Goal: Task Accomplishment & Management: Complete application form

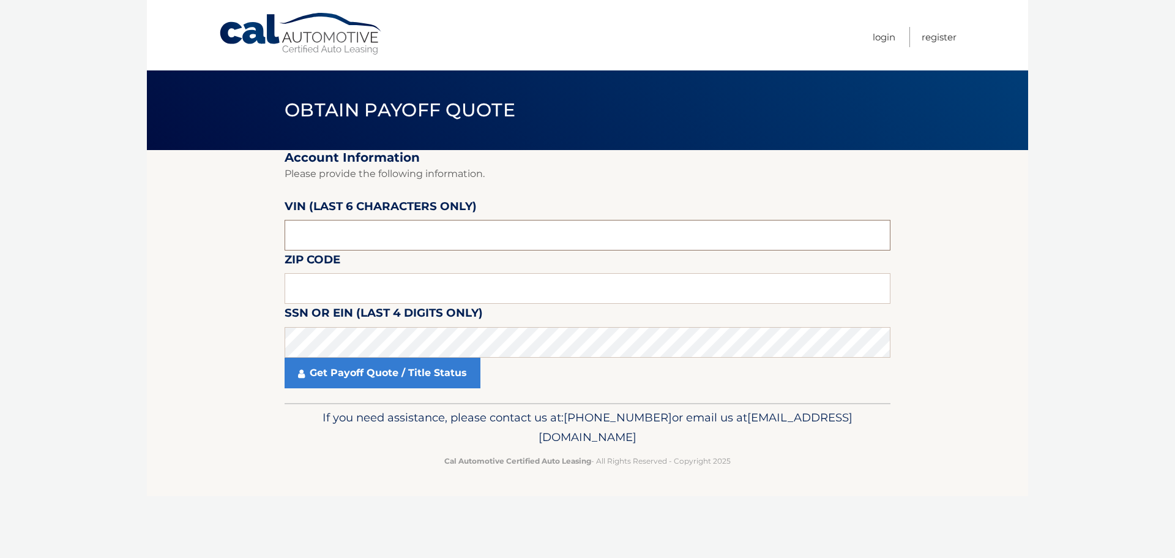
click at [433, 232] on input "text" at bounding box center [588, 235] width 606 height 31
click at [1049, 391] on body "Cal Automotive Menu Login Register Obtain Payoff Quote" at bounding box center [587, 279] width 1175 height 558
click at [1087, 181] on body "Cal Automotive Menu Login Register Obtain Payoff Quote" at bounding box center [587, 279] width 1175 height 558
click at [365, 236] on input "text" at bounding box center [588, 235] width 606 height 31
type input "331868"
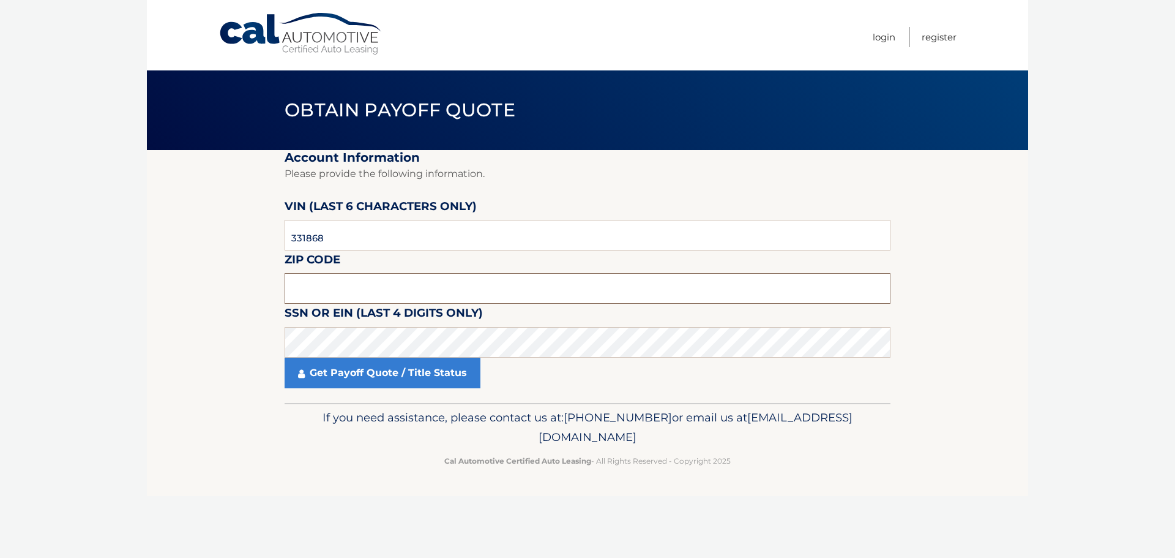
click at [322, 292] on input "text" at bounding box center [588, 288] width 606 height 31
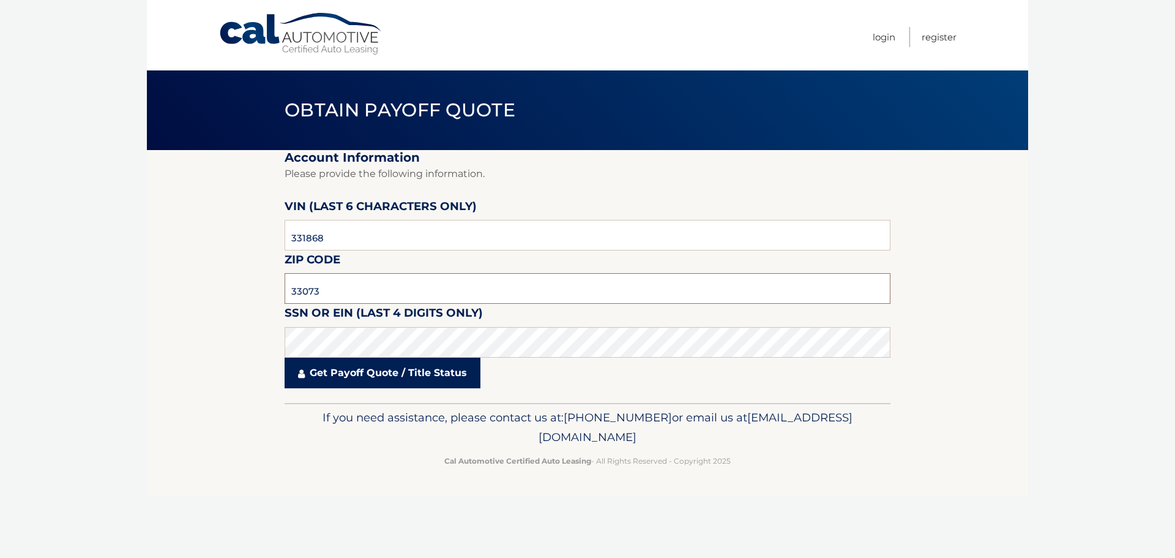
type input "33073"
click at [367, 375] on link "Get Payoff Quote / Title Status" at bounding box center [383, 372] width 196 height 31
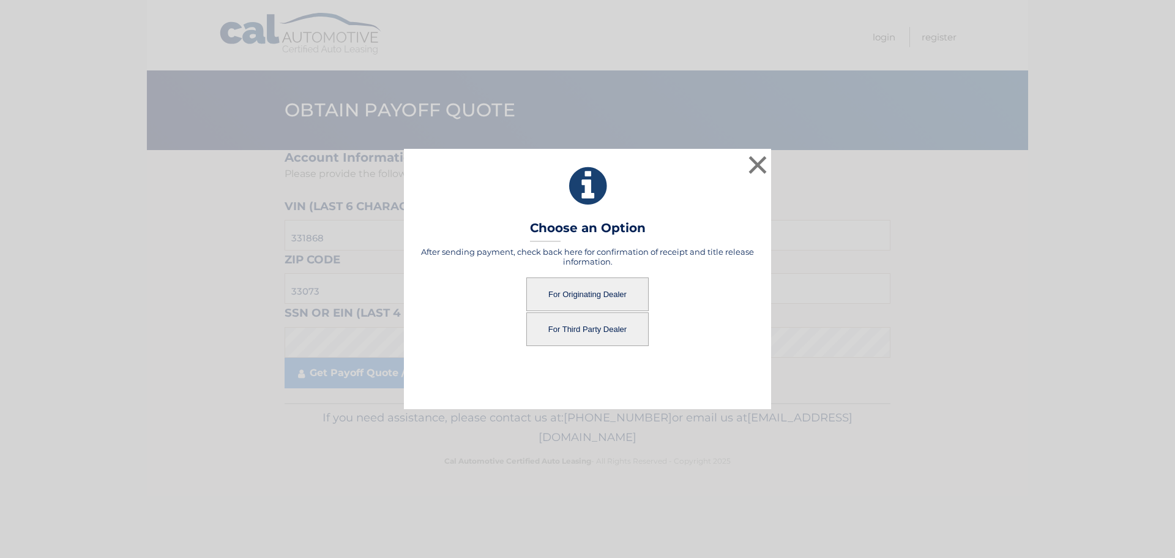
click at [569, 286] on button "For Originating Dealer" at bounding box center [587, 294] width 122 height 34
click at [604, 295] on button "For Originating Dealer" at bounding box center [587, 294] width 122 height 34
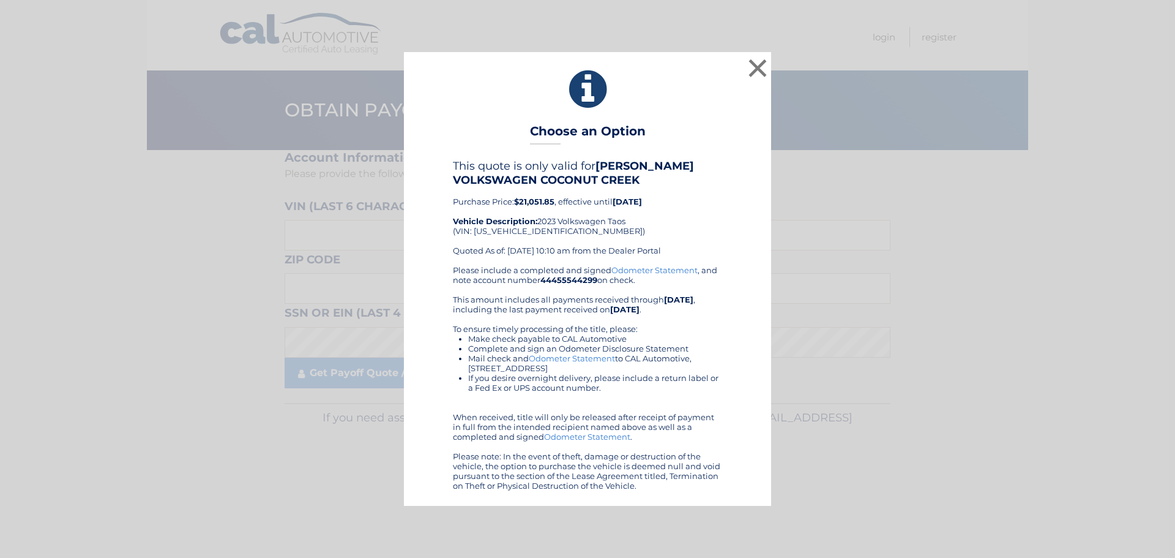
drag, startPoint x: 676, startPoint y: 163, endPoint x: 964, endPoint y: 278, distance: 309.6
click at [964, 279] on div "× Choose an Option This quote is only valid for GUNTHER VOLKSWAGEN COCONUT CREE…" at bounding box center [588, 278] width 1166 height 453
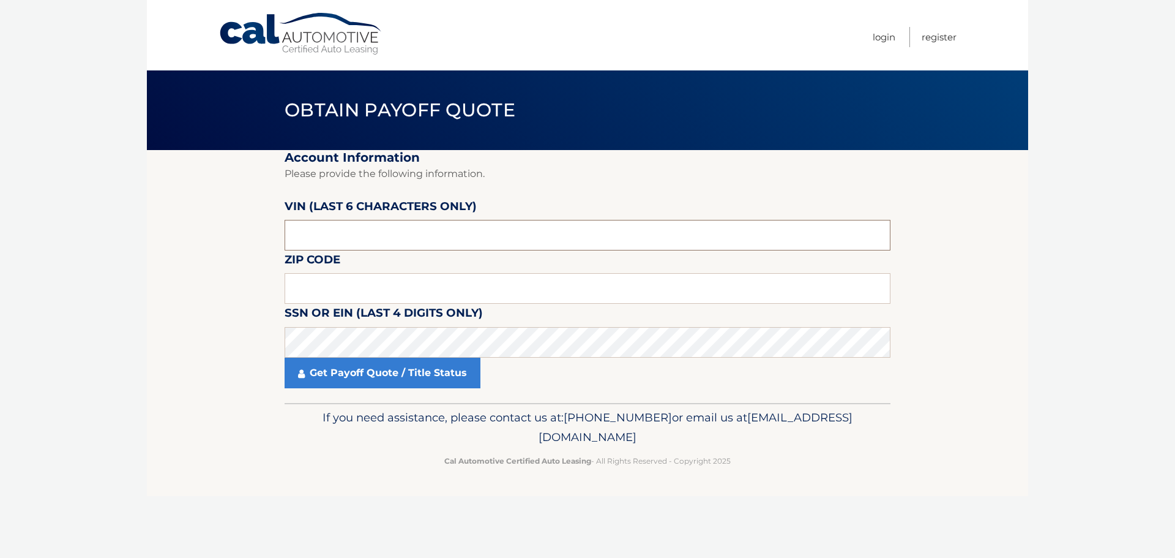
click at [317, 237] on input "text" at bounding box center [588, 235] width 606 height 31
type input "331868"
click at [317, 286] on input "text" at bounding box center [588, 288] width 606 height 31
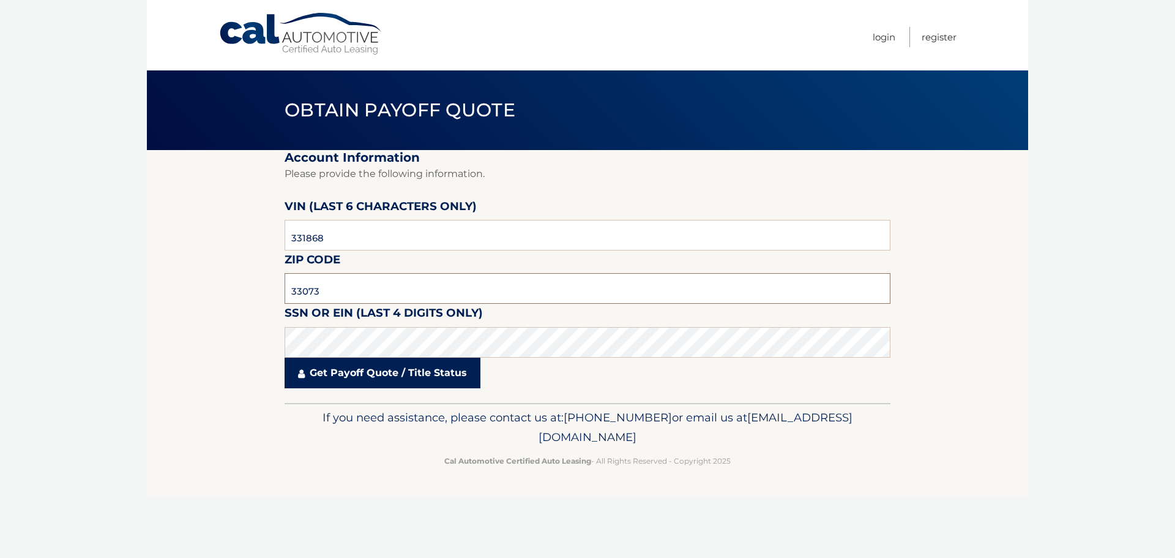
type input "33073"
click at [337, 373] on link "Get Payoff Quote / Title Status" at bounding box center [383, 372] width 196 height 31
click at [368, 372] on link "Get Payoff Quote / Title Status" at bounding box center [383, 372] width 196 height 31
click at [346, 377] on link "Get Payoff Quote / Title Status" at bounding box center [383, 372] width 196 height 31
click at [324, 378] on link "Get Payoff Quote / Title Status" at bounding box center [383, 372] width 196 height 31
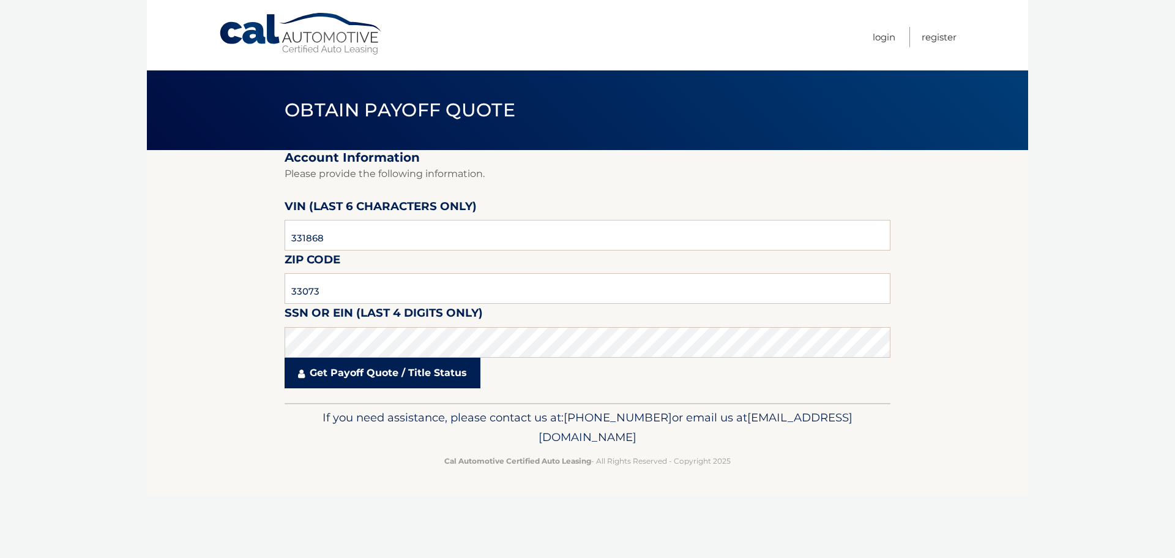
click at [324, 374] on link "Get Payoff Quote / Title Status" at bounding box center [383, 372] width 196 height 31
click at [364, 374] on link "Get Payoff Quote / Title Status" at bounding box center [383, 372] width 196 height 31
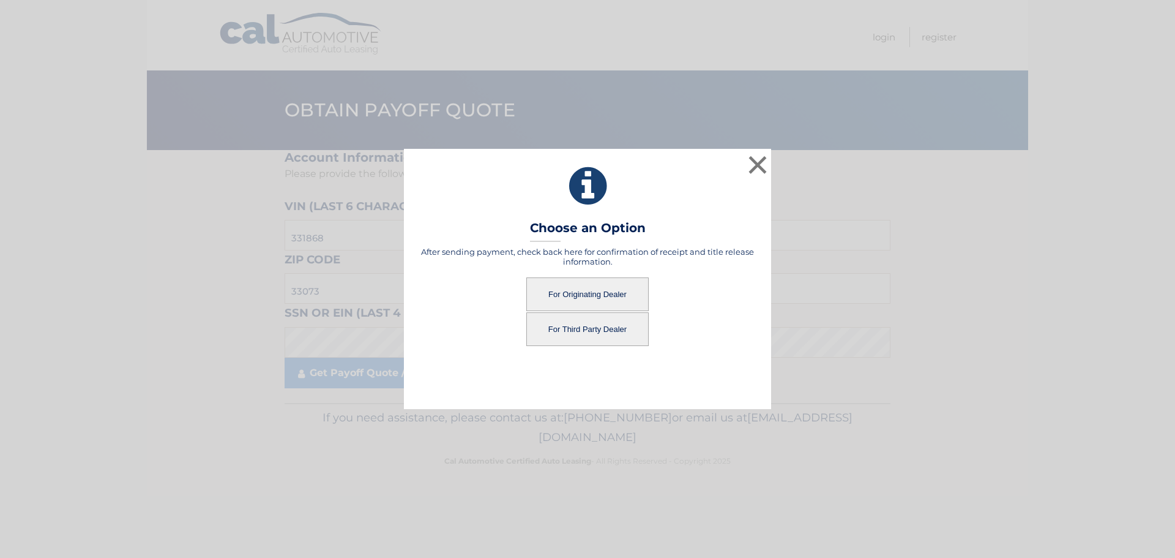
click at [597, 294] on button "For Originating Dealer" at bounding box center [587, 294] width 122 height 34
click at [576, 295] on button "For Originating Dealer" at bounding box center [587, 294] width 122 height 34
click at [578, 291] on button "For Originating Dealer" at bounding box center [587, 294] width 122 height 34
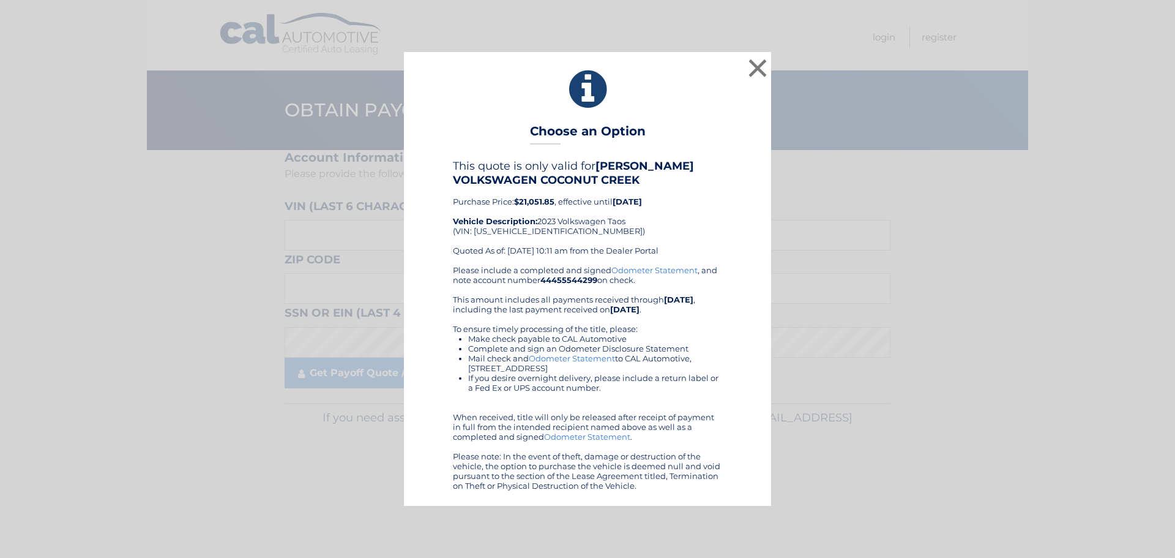
click at [560, 355] on link "Odometer Statement" at bounding box center [572, 358] width 86 height 10
click at [762, 68] on button "×" at bounding box center [758, 68] width 24 height 24
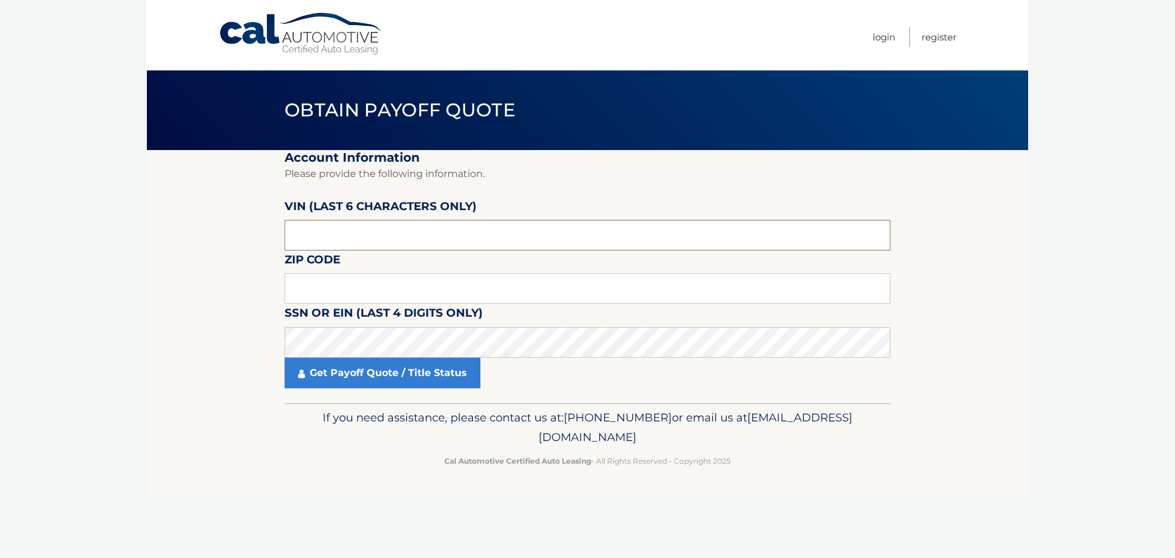
click at [346, 241] on input "text" at bounding box center [588, 235] width 606 height 31
type input "331868"
click at [344, 282] on input "text" at bounding box center [588, 288] width 606 height 31
type input "33073"
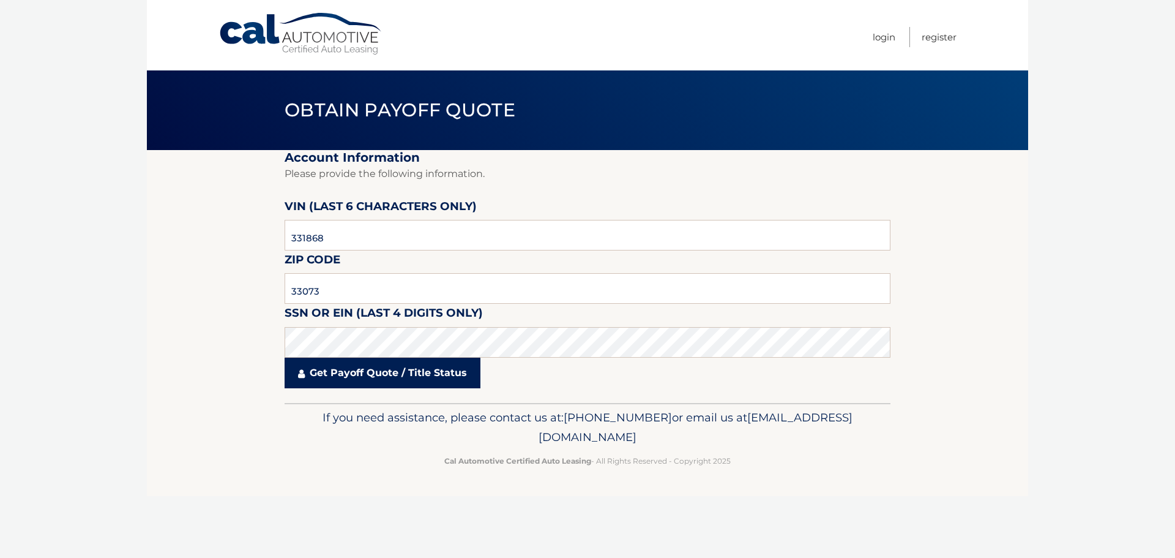
click at [332, 378] on link "Get Payoff Quote / Title Status" at bounding box center [383, 372] width 196 height 31
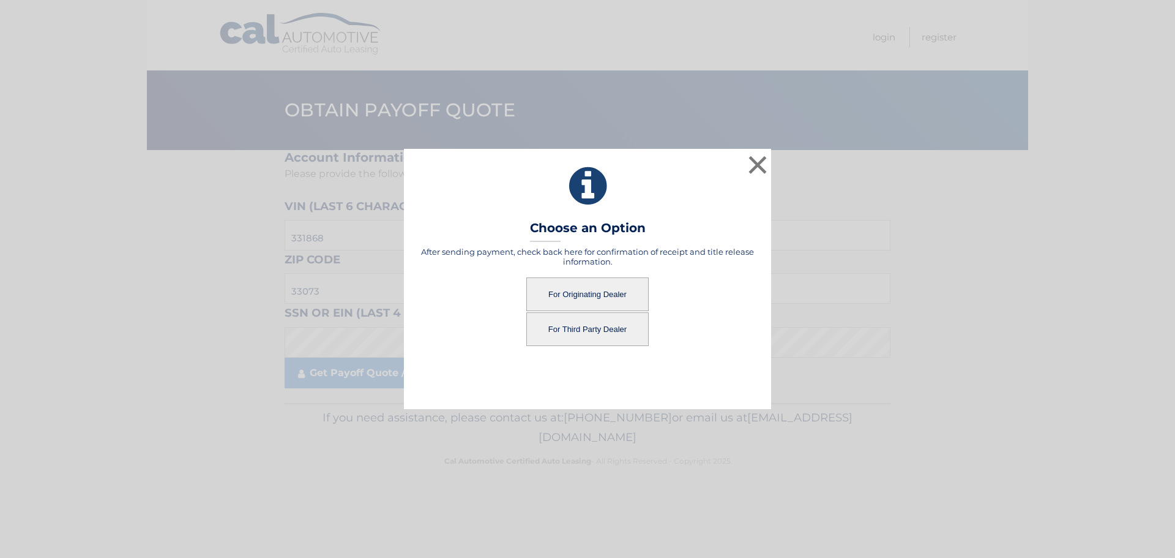
click at [585, 326] on button "For Third Party Dealer" at bounding box center [587, 329] width 122 height 34
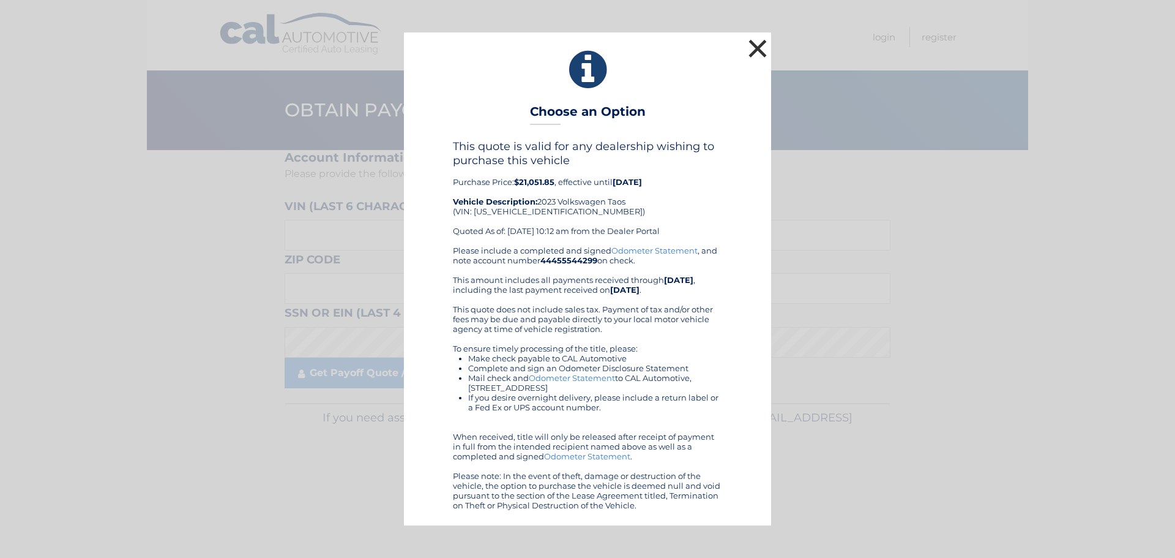
click at [766, 45] on button "×" at bounding box center [758, 48] width 24 height 24
